Goal: Information Seeking & Learning: Find specific fact

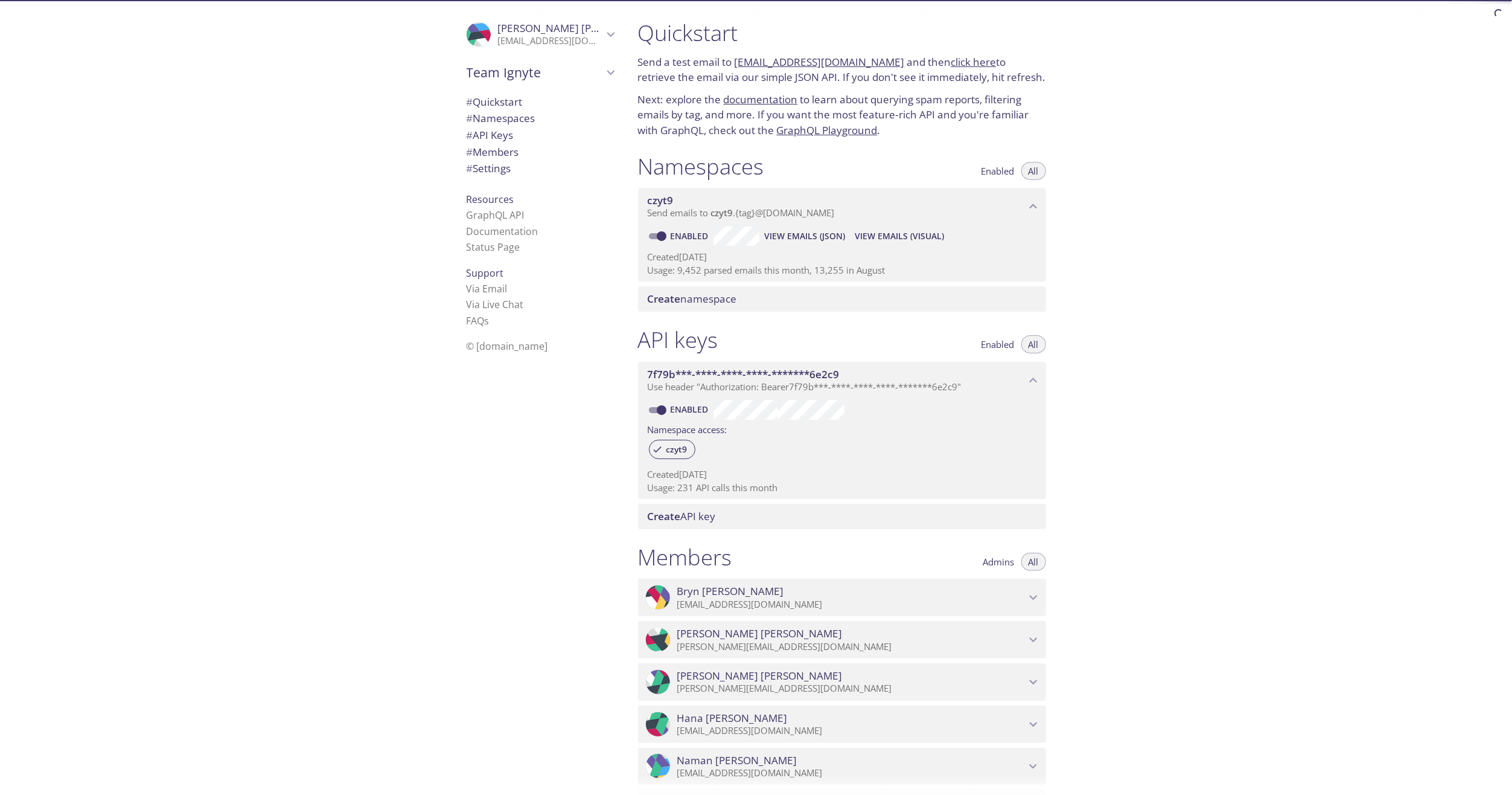
click at [916, 235] on span "View Emails (Visual)" at bounding box center [899, 236] width 90 height 15
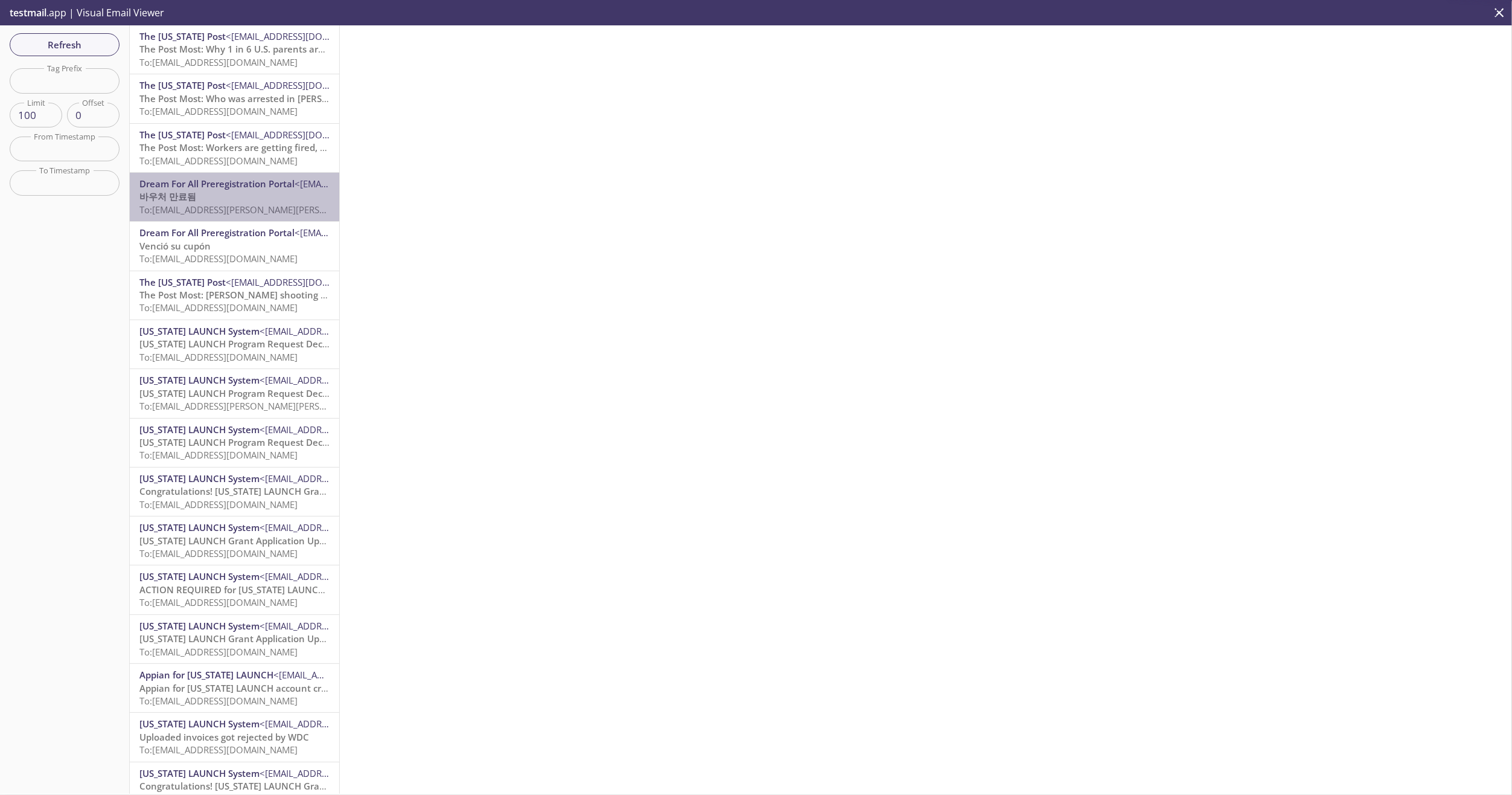
click at [264, 195] on p "바우처 만료됨 To: [EMAIL_ADDRESS][PERSON_NAME][PERSON_NAME][DOMAIN_NAME]" at bounding box center [234, 203] width 190 height 26
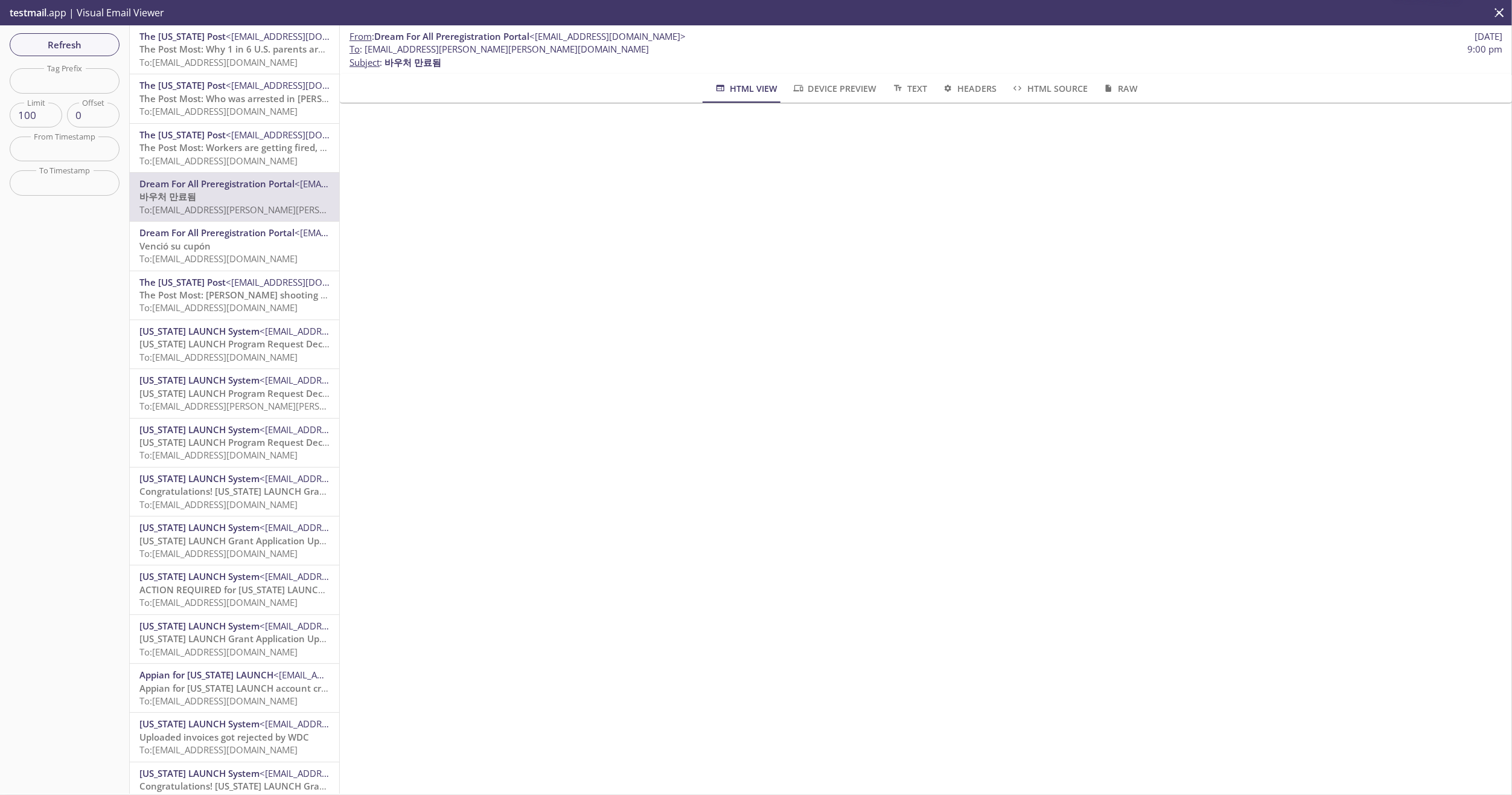
click at [261, 236] on span "Dream For All Preregistration Portal" at bounding box center [217, 233] width 155 height 12
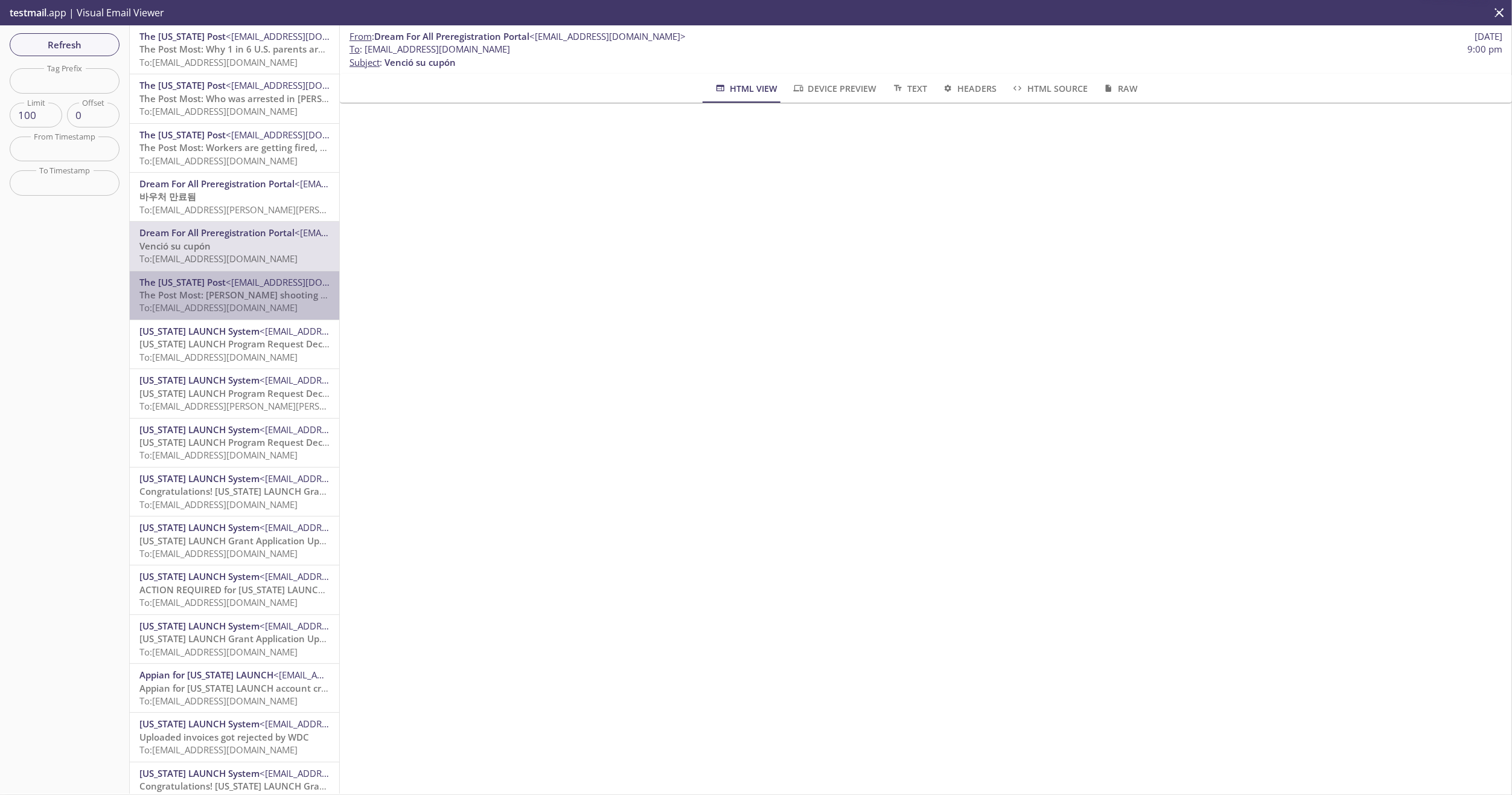
click at [273, 294] on span "The Post Most: [PERSON_NAME] shooting suspect arrested" at bounding box center [266, 295] width 254 height 12
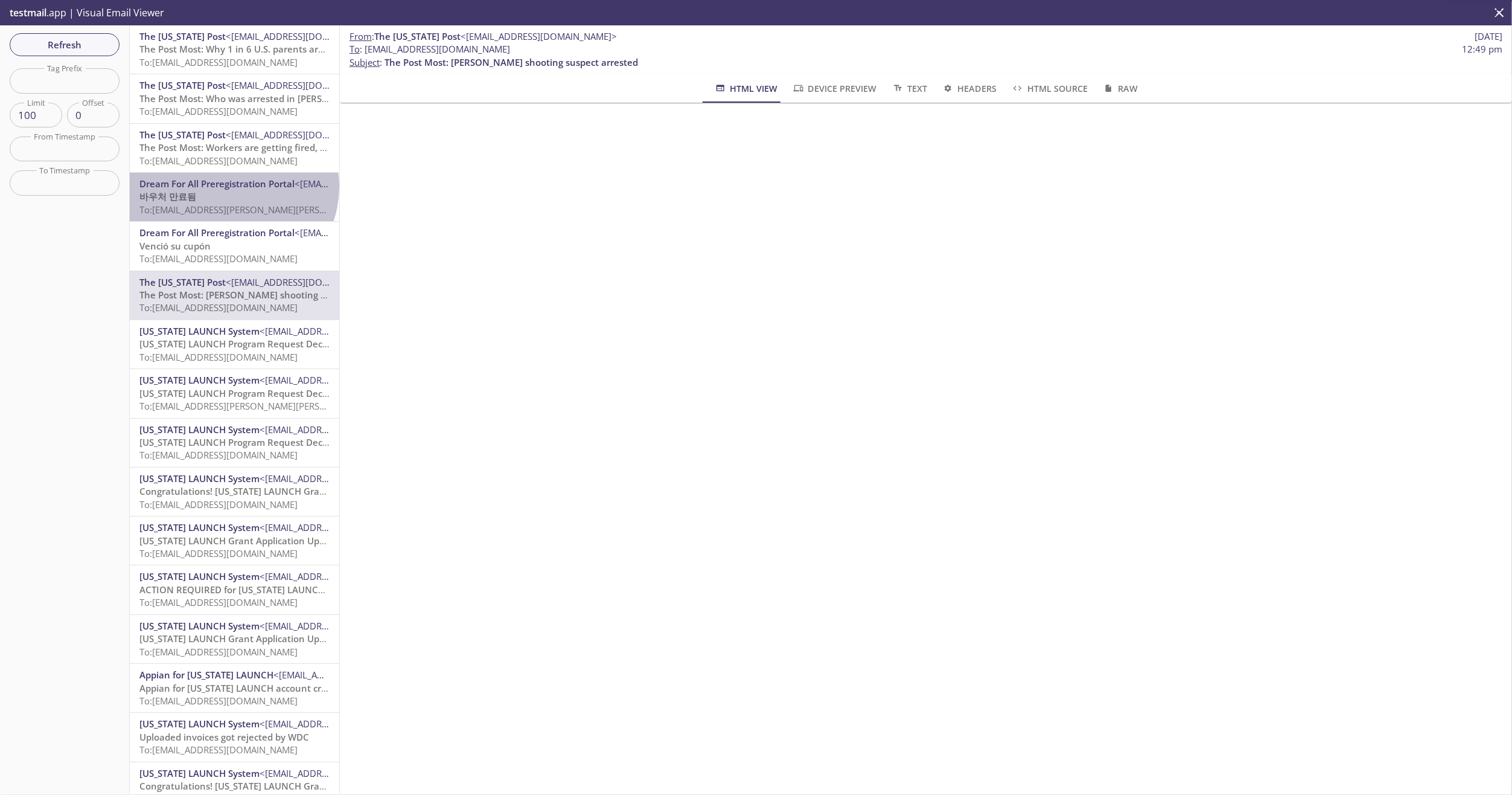
click at [231, 187] on span "Dream For All Preregistration Portal" at bounding box center [217, 183] width 155 height 12
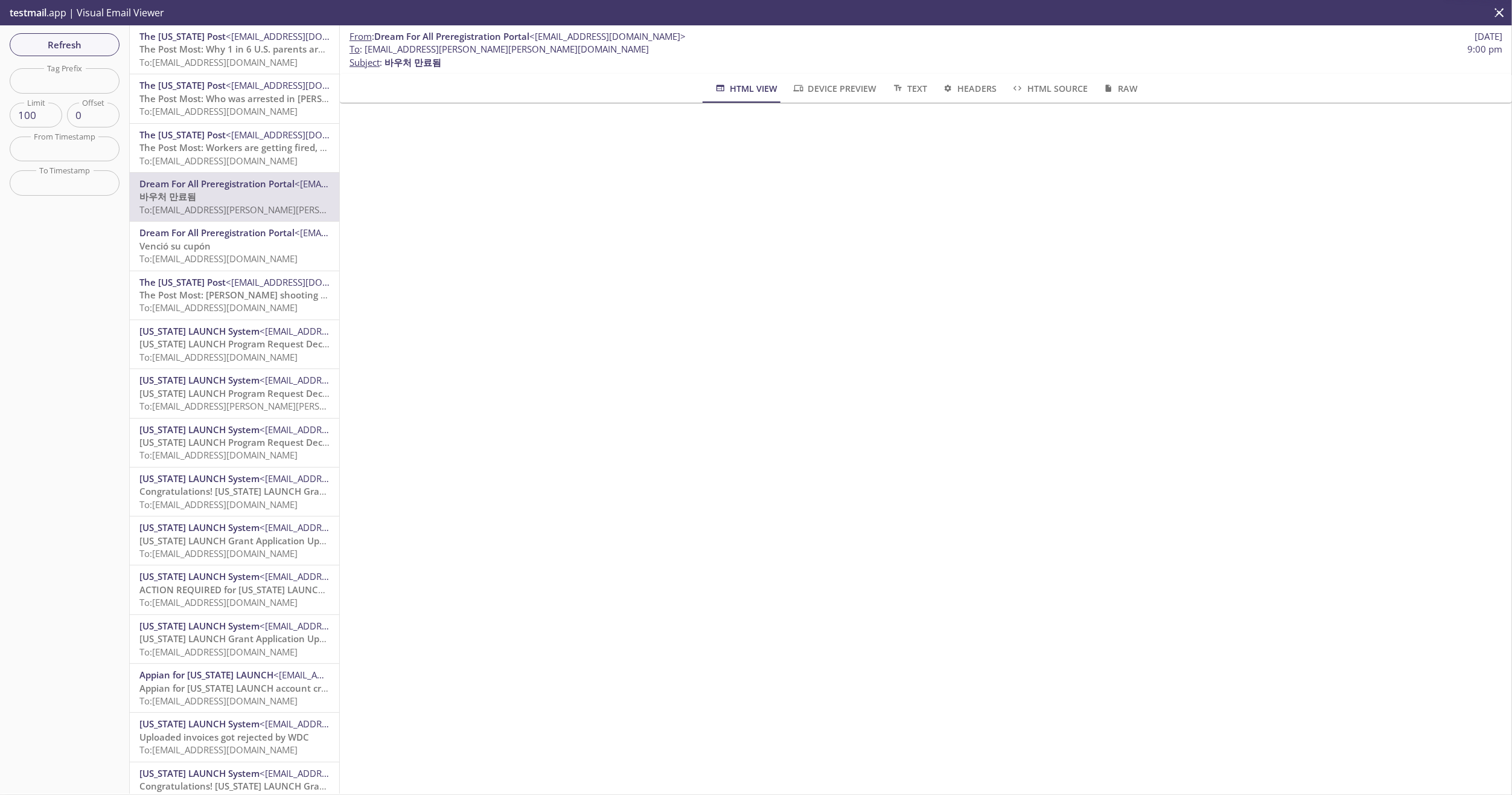
click at [240, 242] on p "Venció su cupón To: [EMAIL_ADDRESS][DOMAIN_NAME]" at bounding box center [234, 253] width 190 height 26
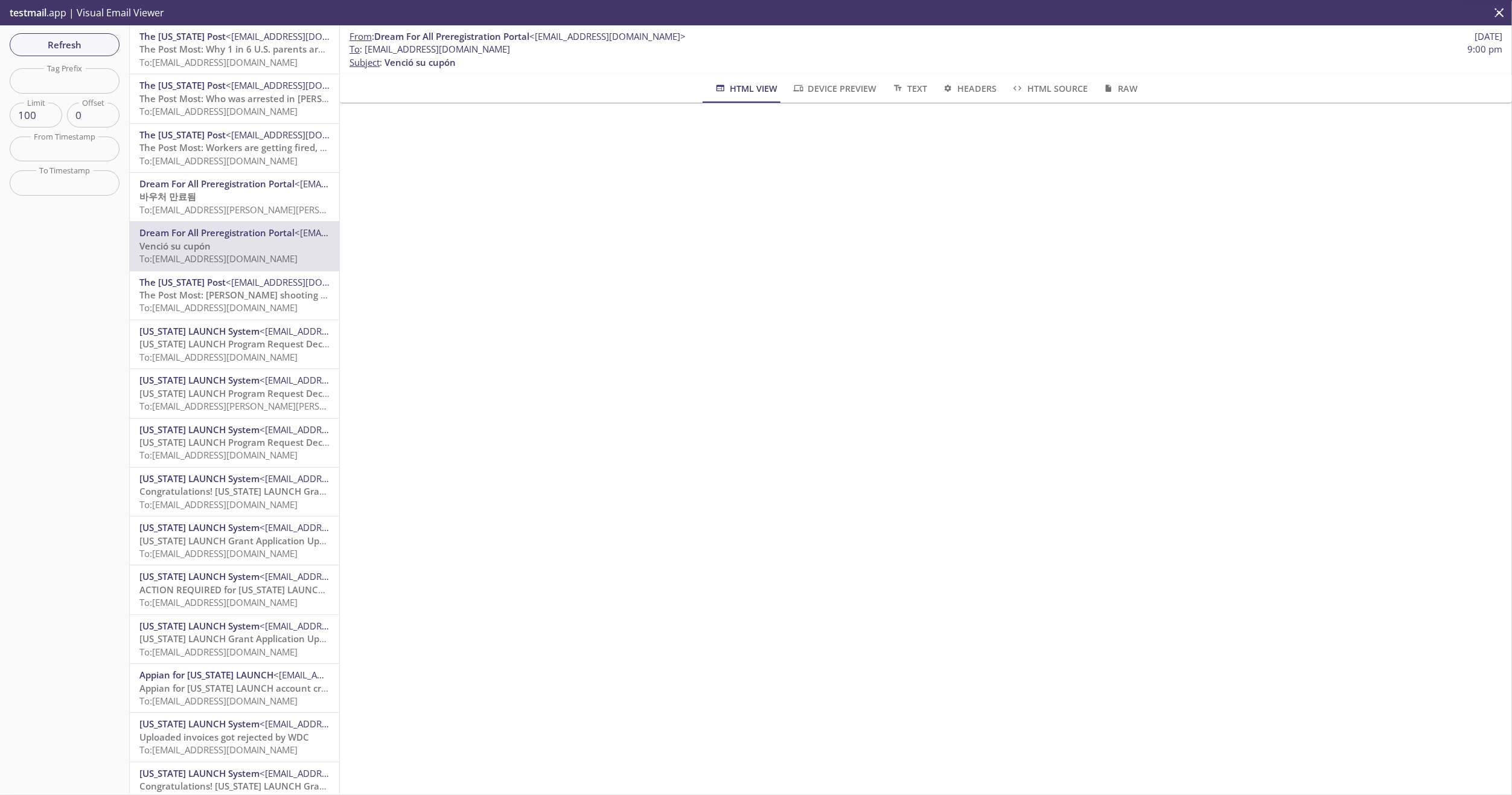
click at [239, 199] on p "바우처 만료됨 To: [EMAIL_ADDRESS][PERSON_NAME][PERSON_NAME][DOMAIN_NAME]" at bounding box center [234, 203] width 190 height 26
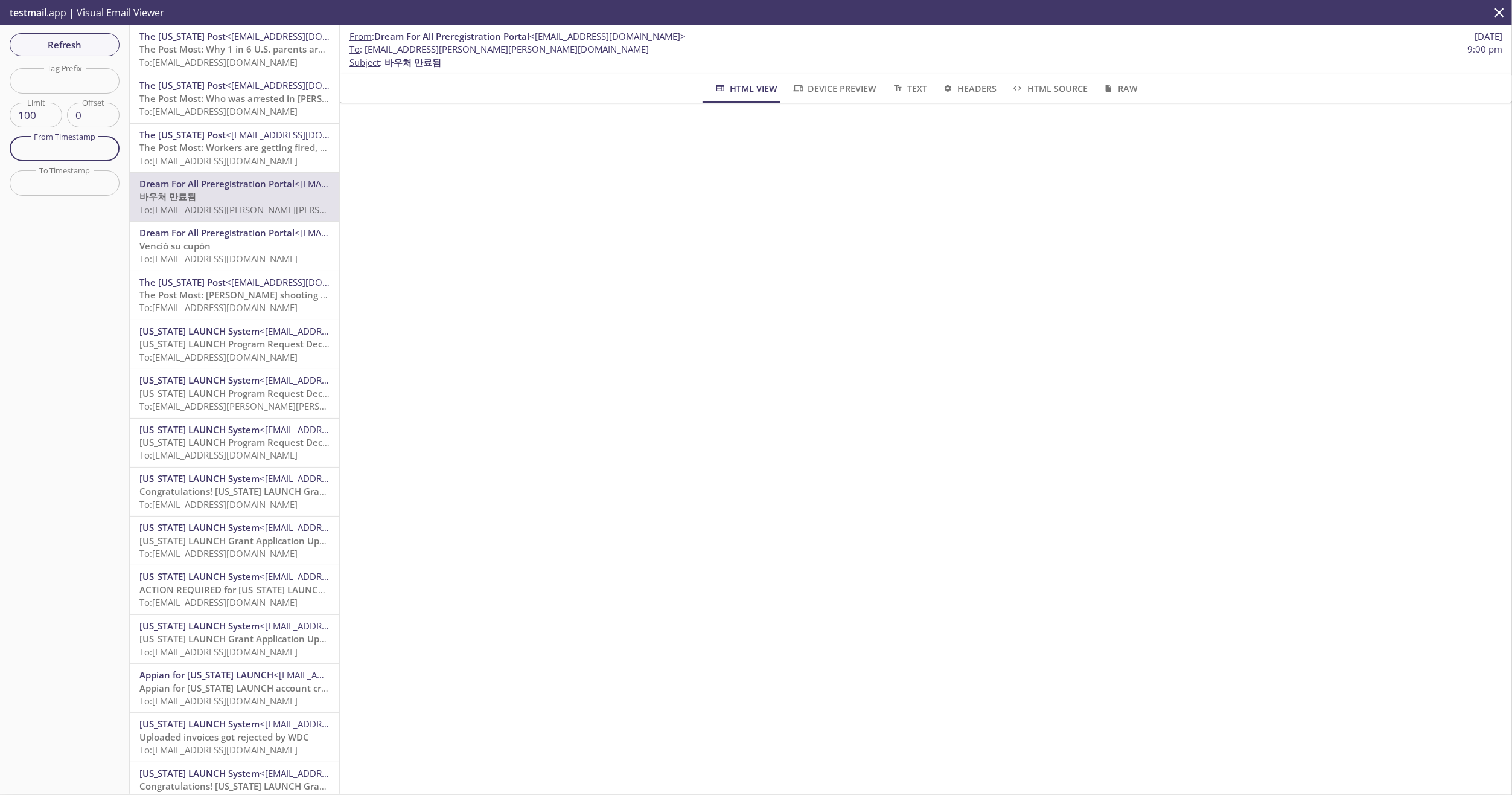
click at [78, 151] on input "text" at bounding box center [65, 148] width 109 height 25
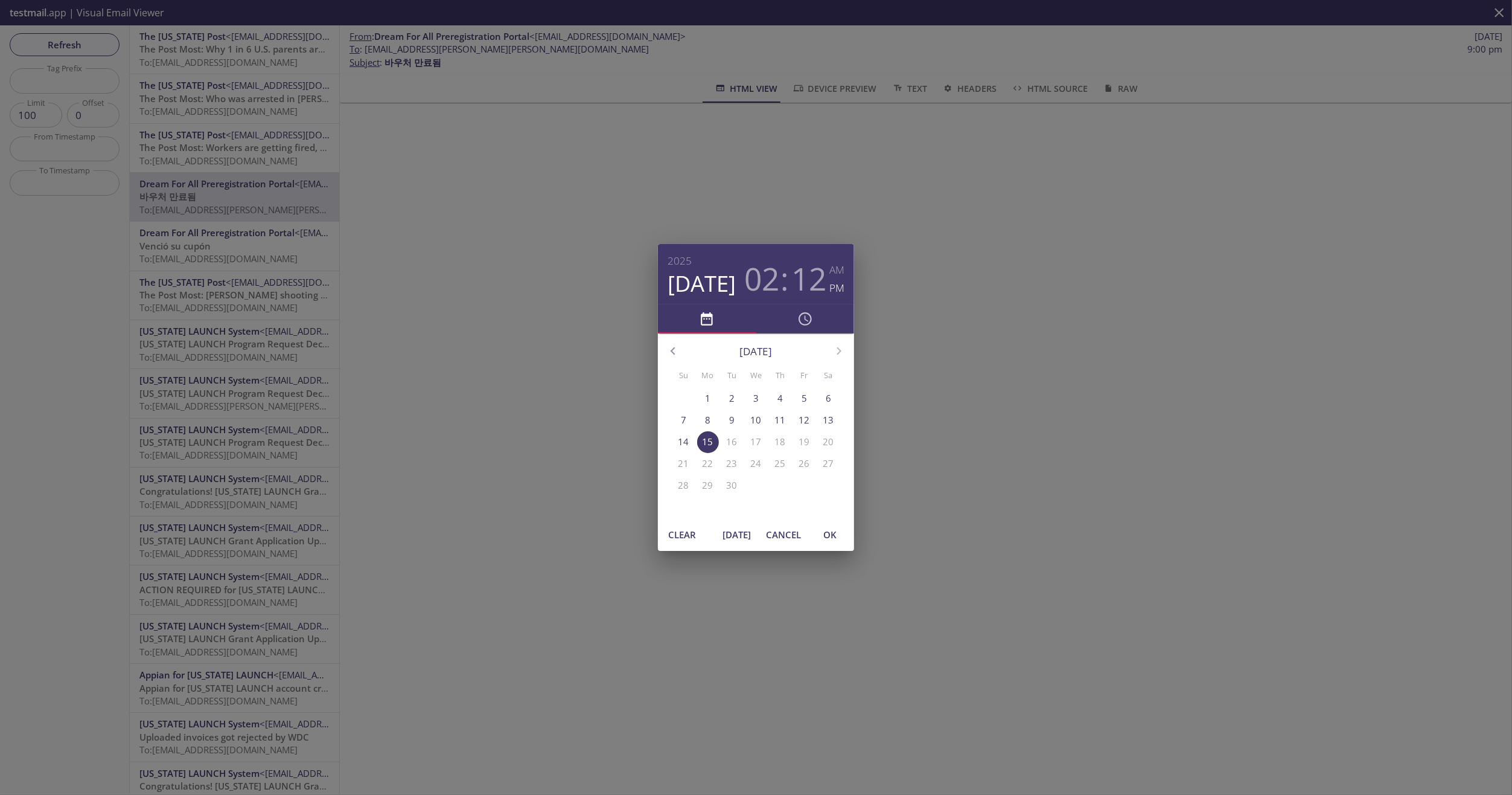
drag, startPoint x: 690, startPoint y: 538, endPoint x: 696, endPoint y: 542, distance: 7.2
click at [690, 538] on span "Clear" at bounding box center [681, 534] width 29 height 16
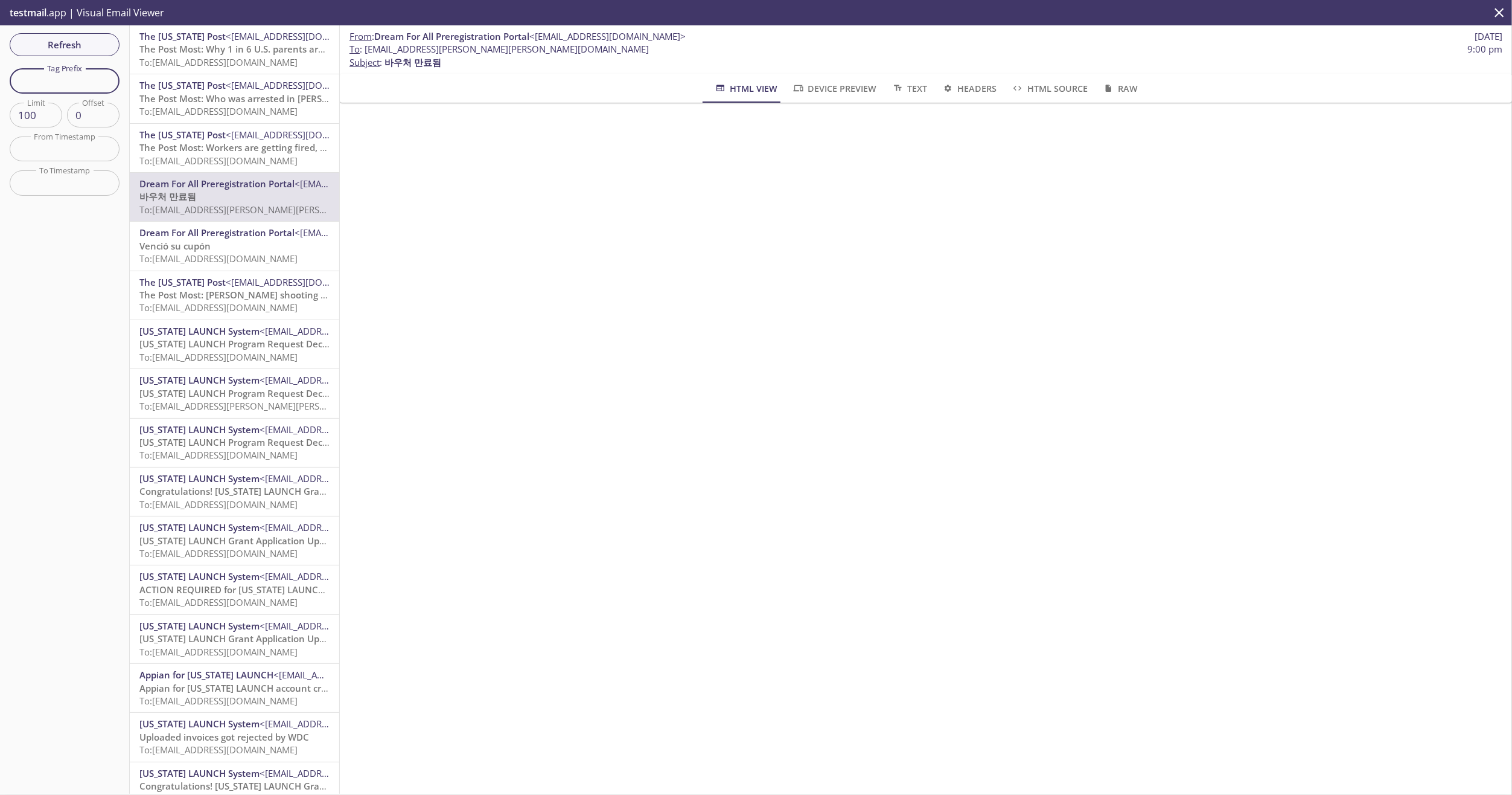
click at [53, 84] on input "text" at bounding box center [65, 81] width 109 height 25
type input "cal"
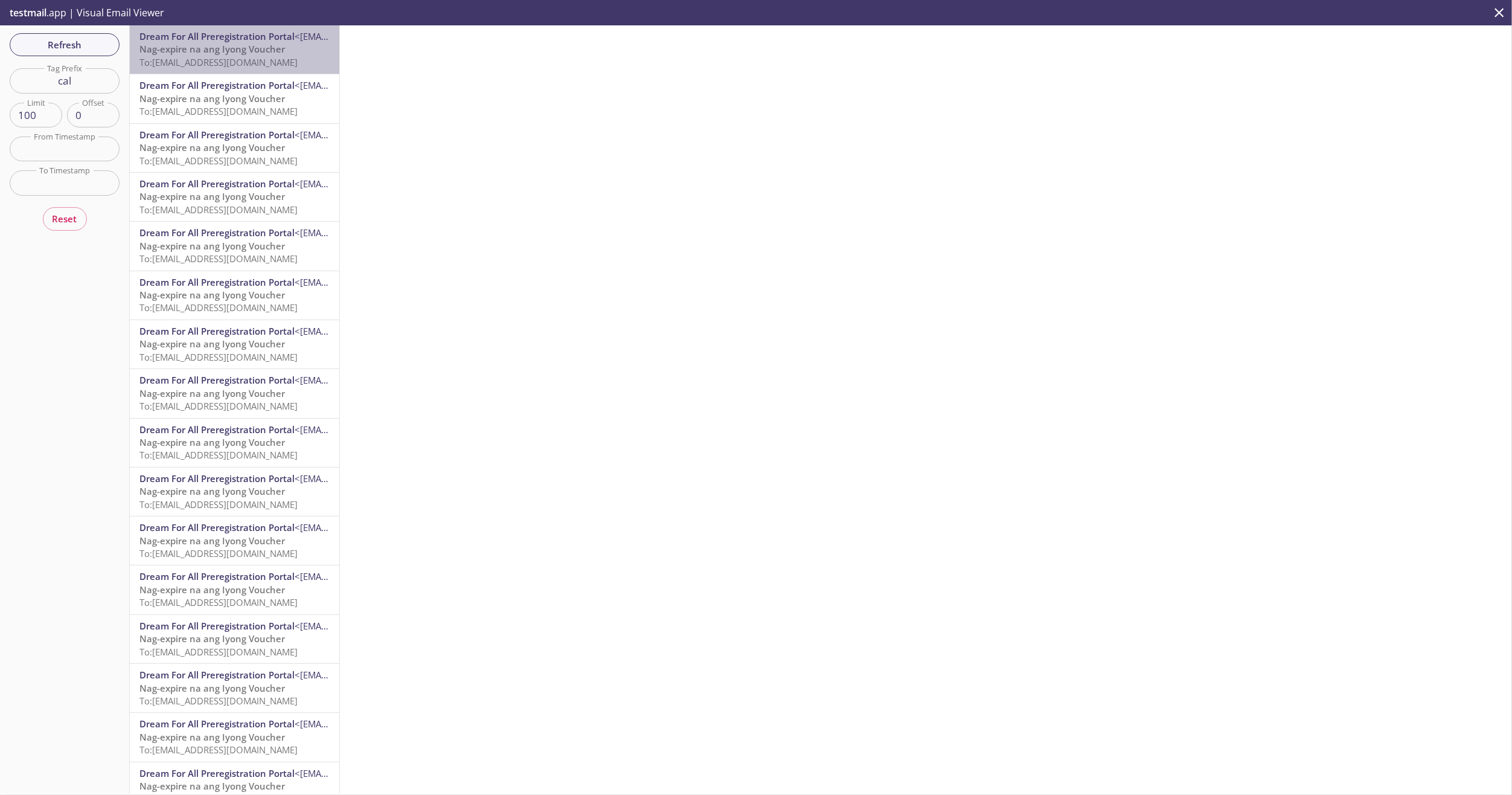
click at [262, 56] on span "To: [EMAIL_ADDRESS][DOMAIN_NAME]" at bounding box center [218, 62] width 158 height 12
